Goal: Transaction & Acquisition: Book appointment/travel/reservation

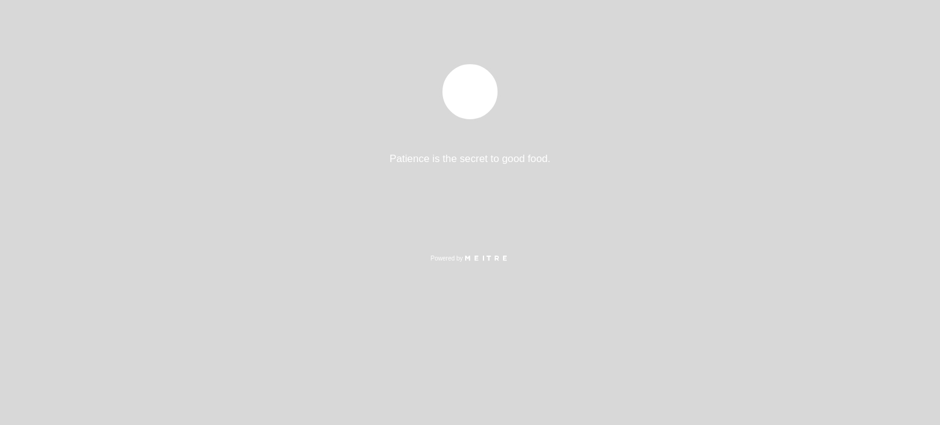
select select "es"
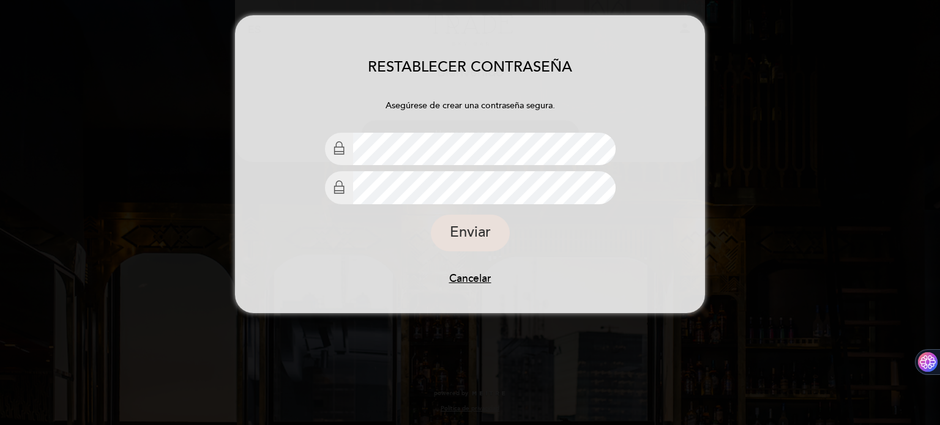
click at [639, 170] on form "Asegúrese [PERSON_NAME] una contraseña [PERSON_NAME]. Elegir Contraseña Confirm…" at bounding box center [470, 193] width 470 height 186
click at [480, 234] on button "Enviar" at bounding box center [470, 233] width 79 height 37
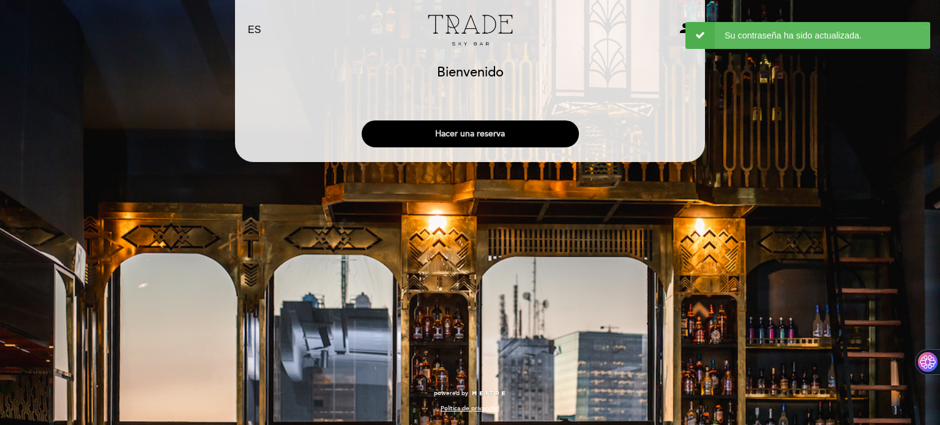
click at [471, 136] on button "Hacer una reserva" at bounding box center [470, 134] width 217 height 27
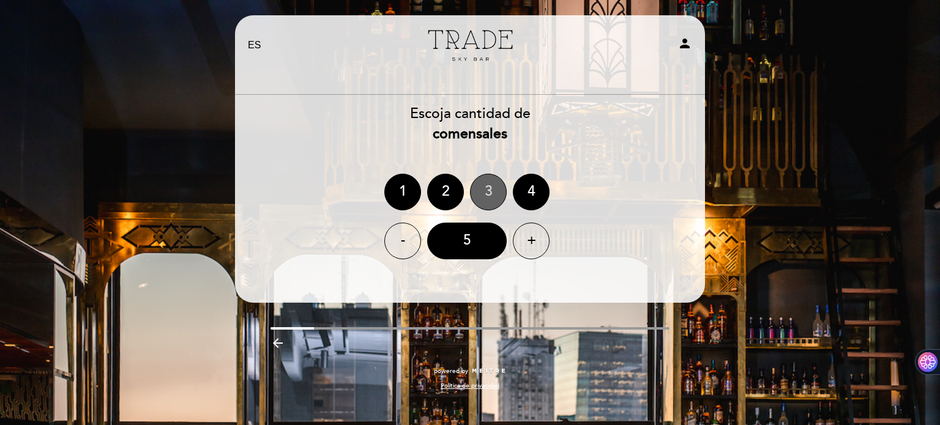
click at [493, 190] on div "3" at bounding box center [488, 192] width 37 height 37
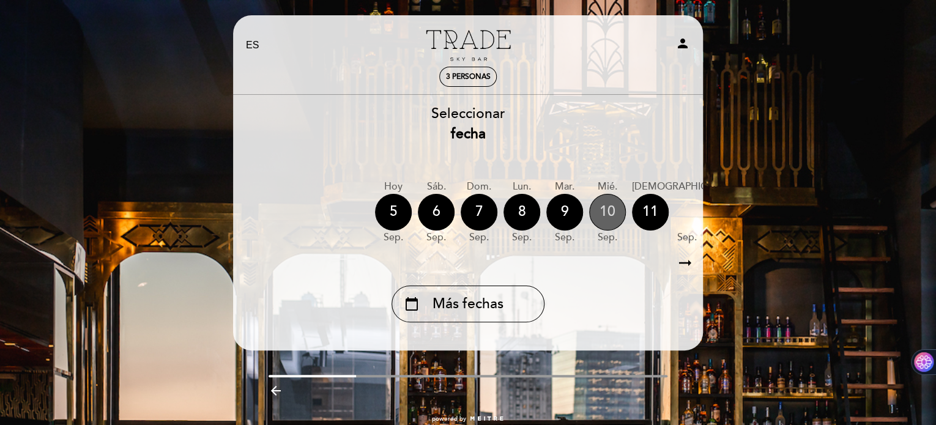
click at [603, 207] on div "10" at bounding box center [607, 212] width 37 height 37
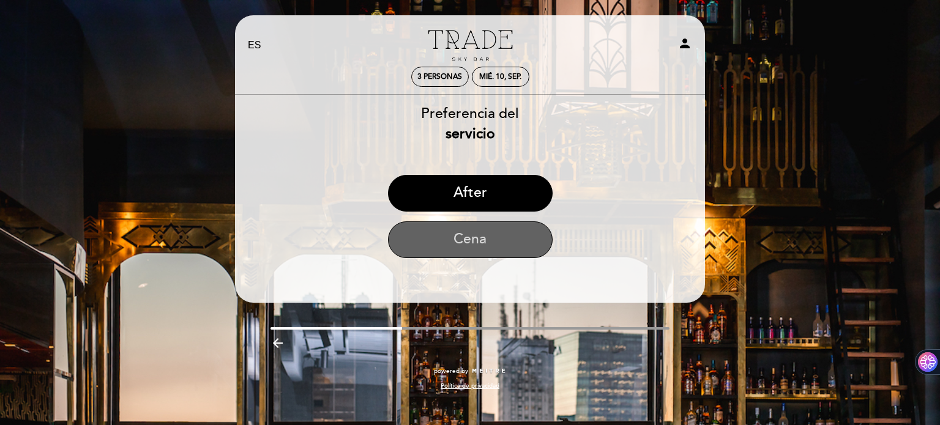
click at [494, 233] on button "Cena" at bounding box center [470, 240] width 165 height 37
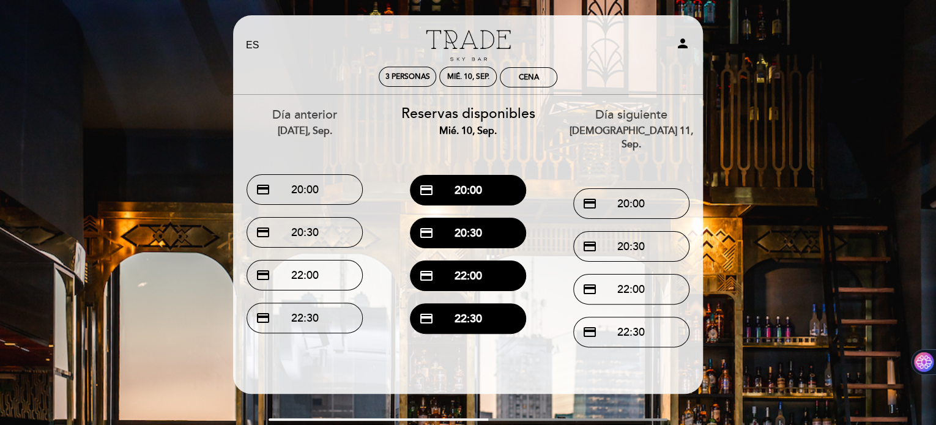
click at [494, 233] on button "credit_card 20:30" at bounding box center [468, 233] width 116 height 31
